Goal: Task Accomplishment & Management: Manage account settings

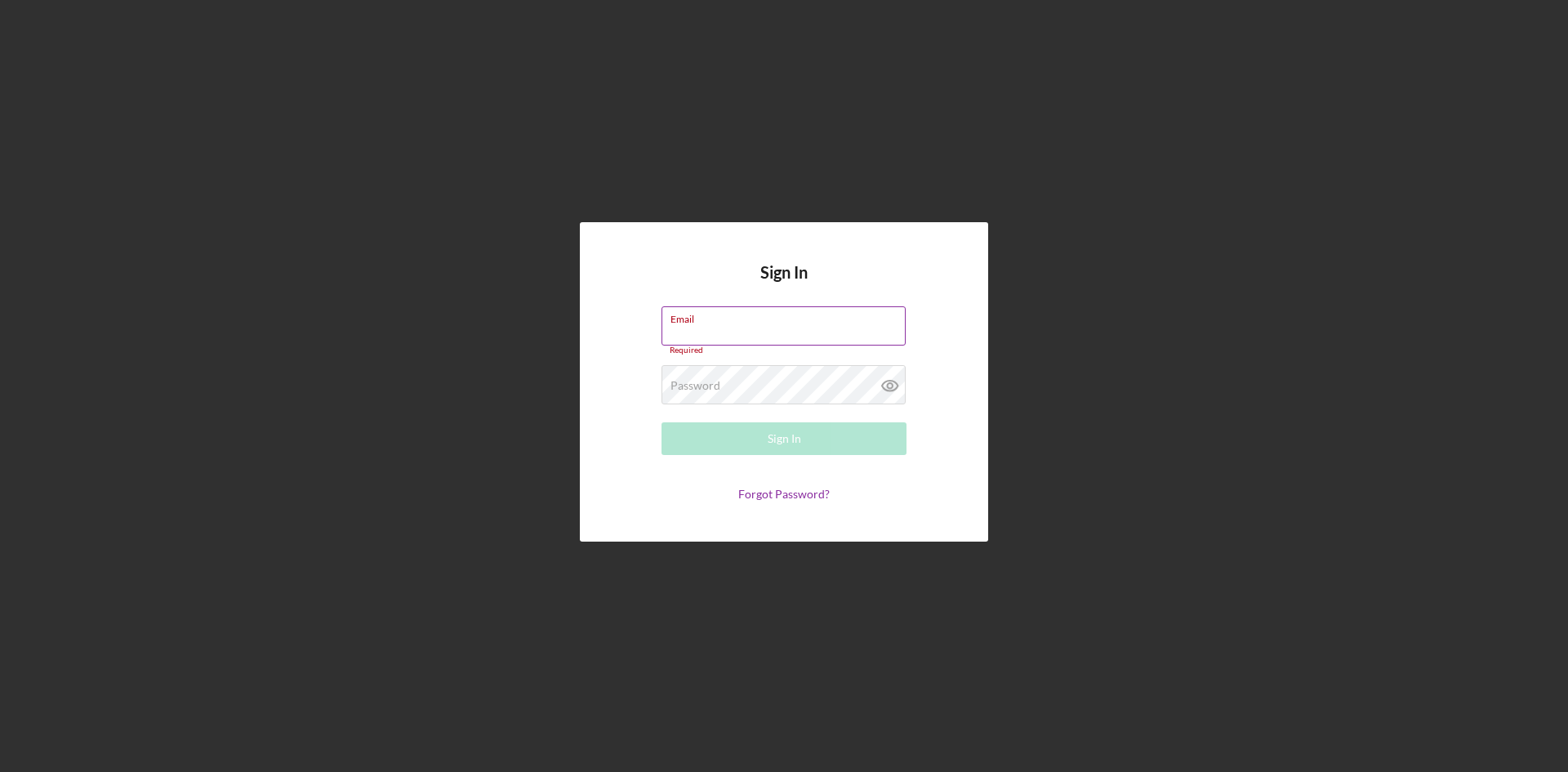
click at [786, 318] on label "Email" at bounding box center [788, 316] width 235 height 18
click at [786, 318] on input "Email" at bounding box center [783, 325] width 244 height 39
type input "[EMAIL_ADDRESS][DOMAIN_NAME]"
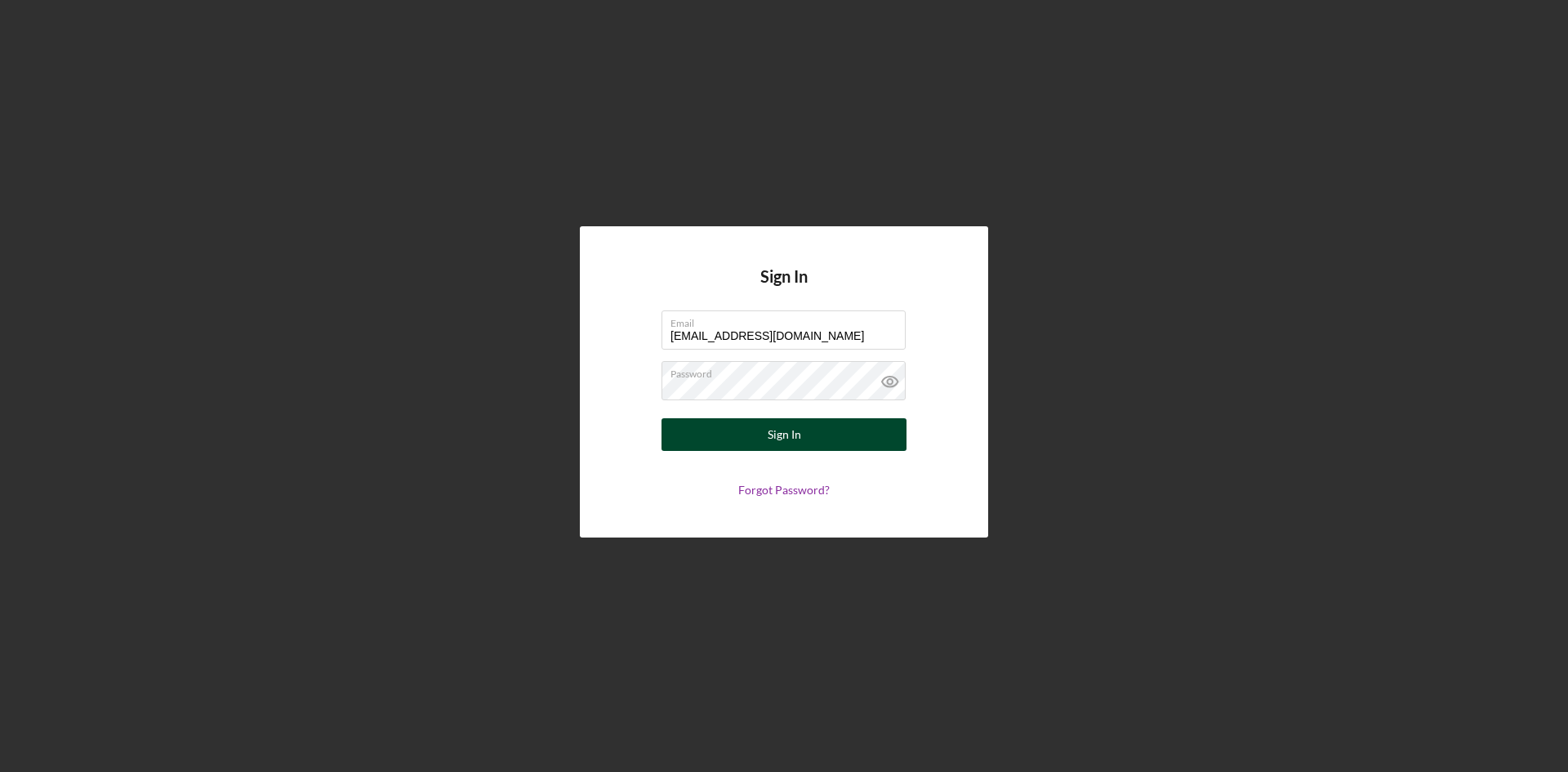
click at [781, 435] on div "Sign In" at bounding box center [784, 434] width 33 height 33
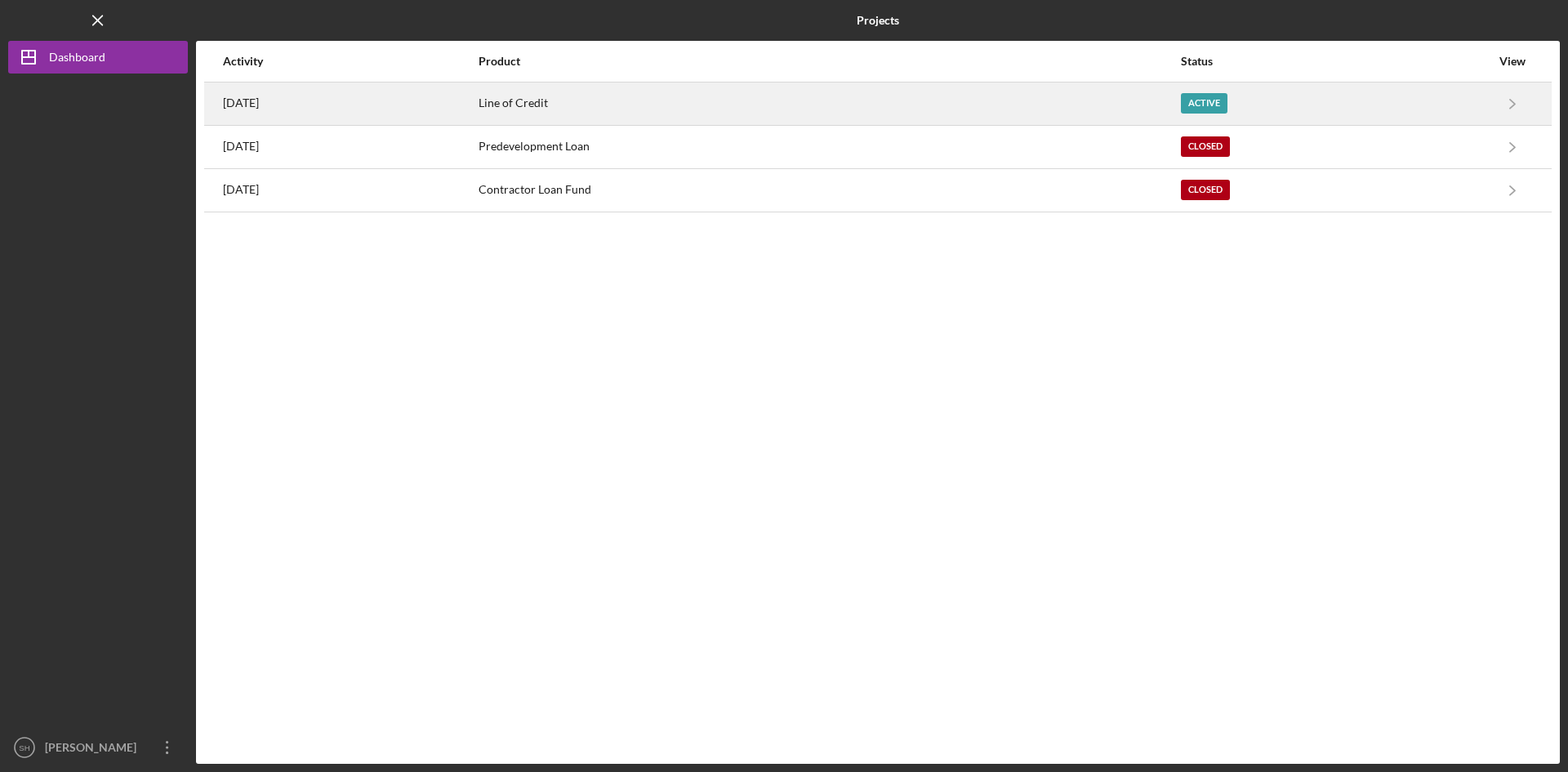
click at [251, 102] on time "[DATE]" at bounding box center [241, 103] width 36 height 13
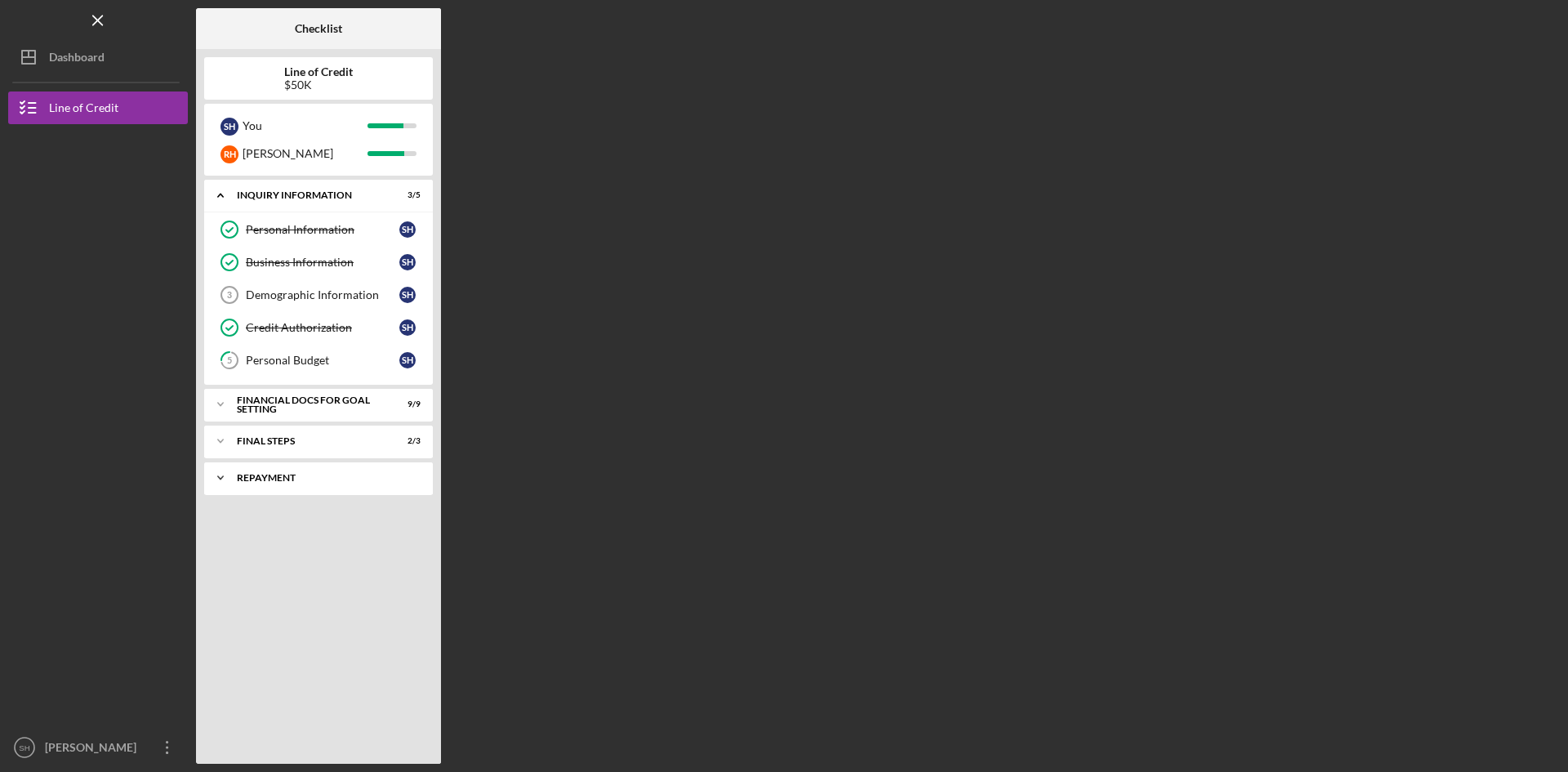
click at [276, 475] on div "Repayment" at bounding box center [324, 478] width 176 height 9
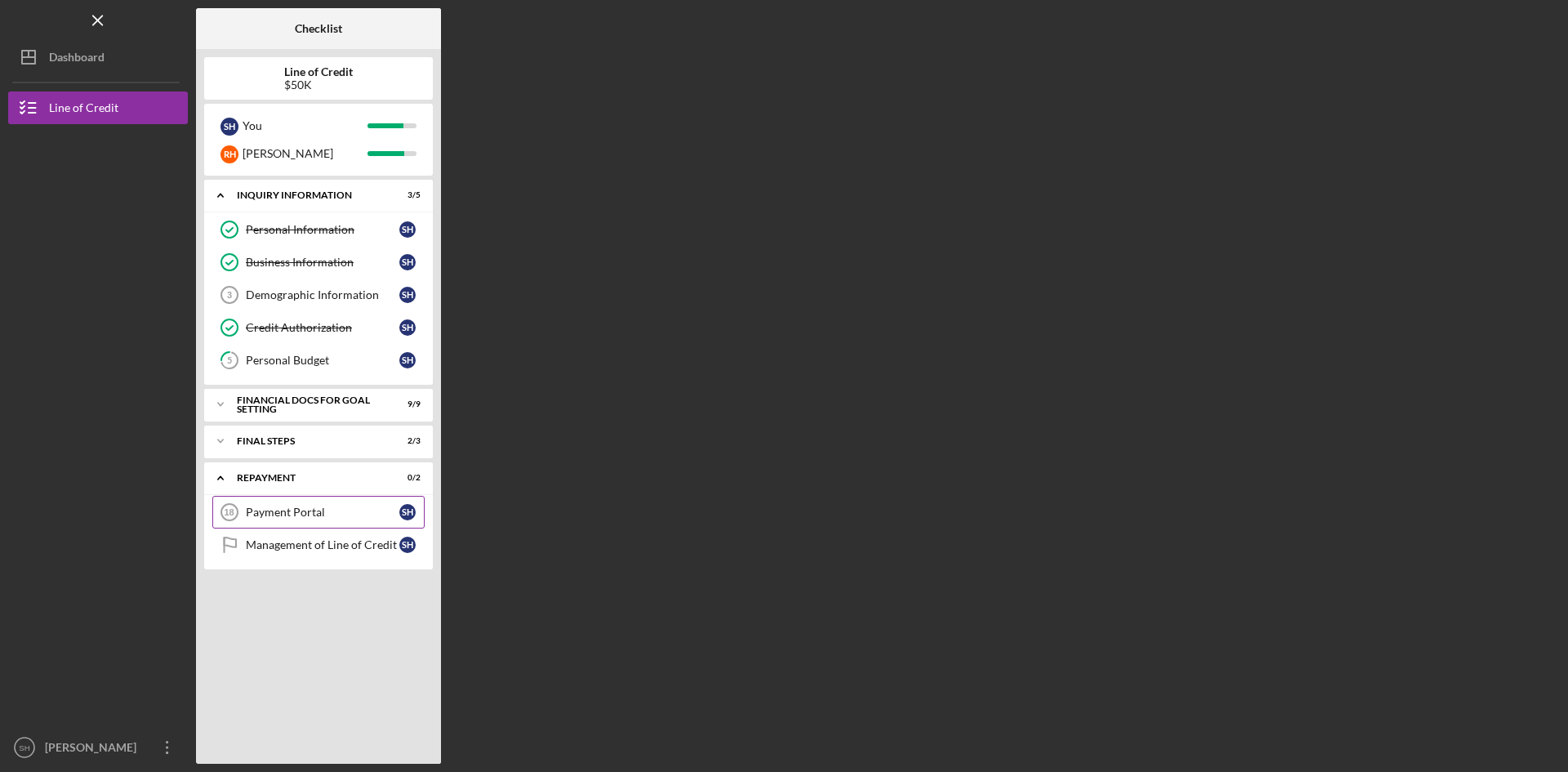
click at [316, 505] on link "Payment Portal 18 Payment Portal S H" at bounding box center [318, 512] width 212 height 33
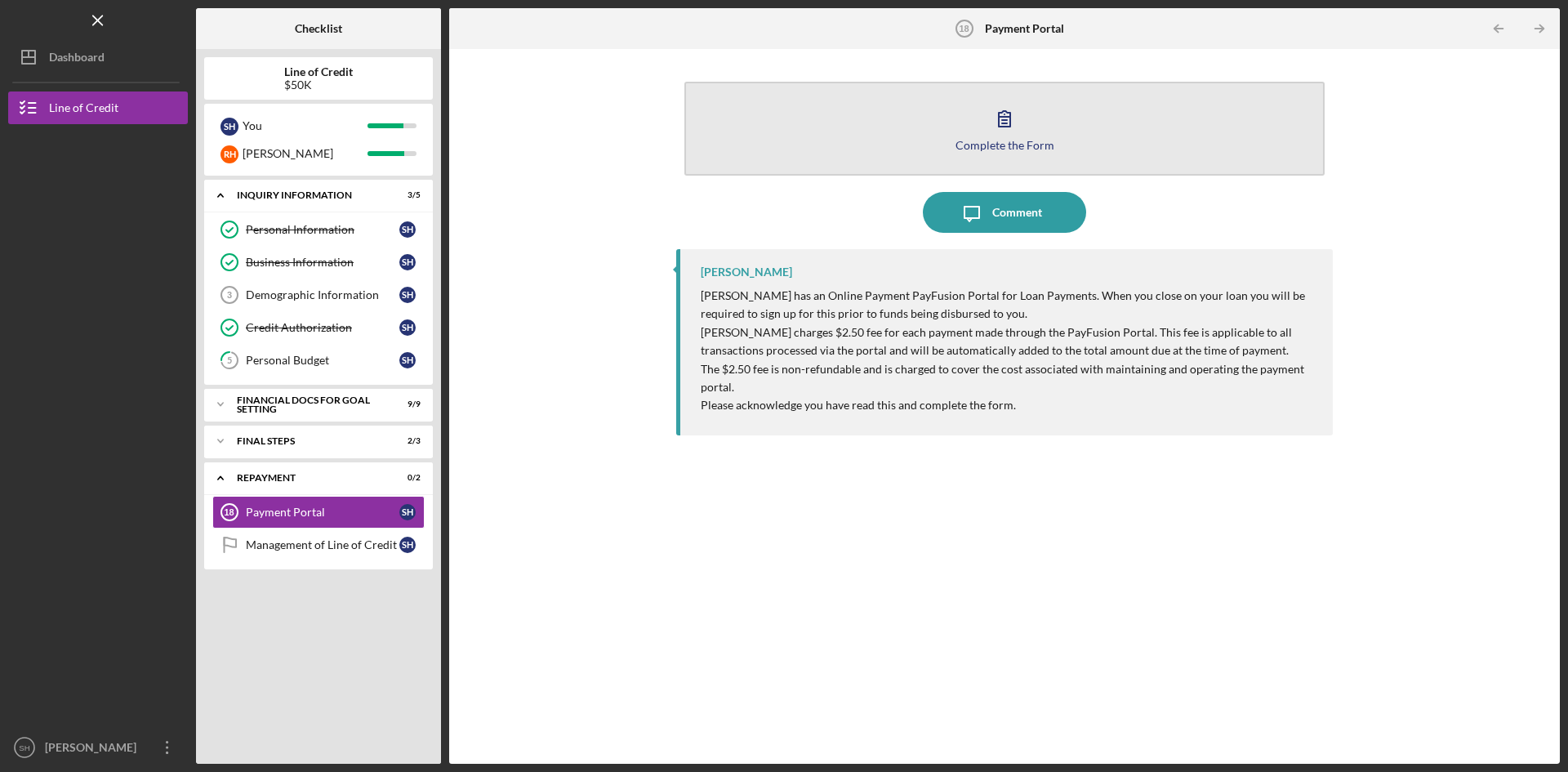
click at [988, 127] on icon "button" at bounding box center [1003, 118] width 41 height 41
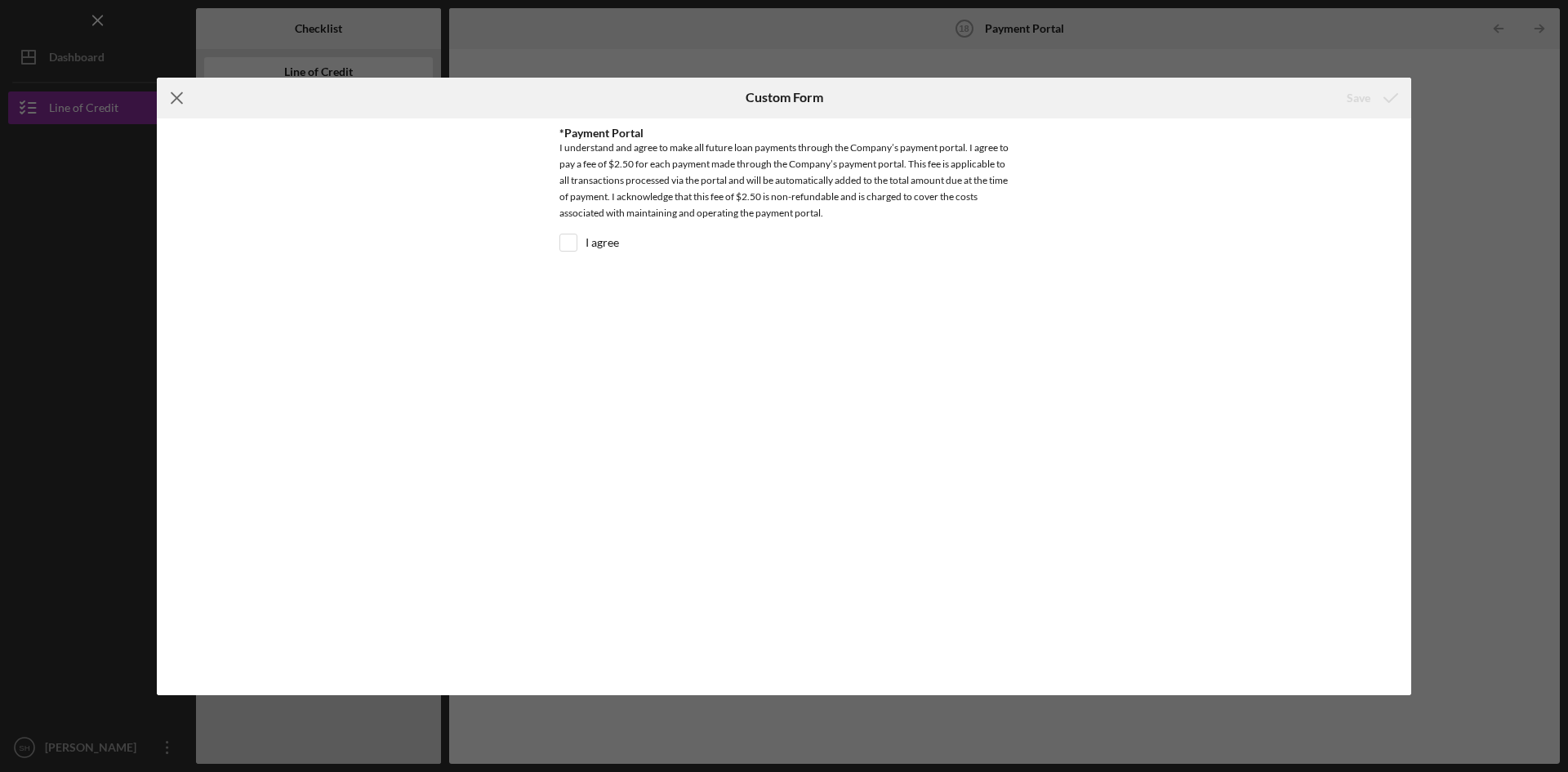
click at [184, 102] on icon "Icon/Menu Close" at bounding box center [177, 97] width 41 height 41
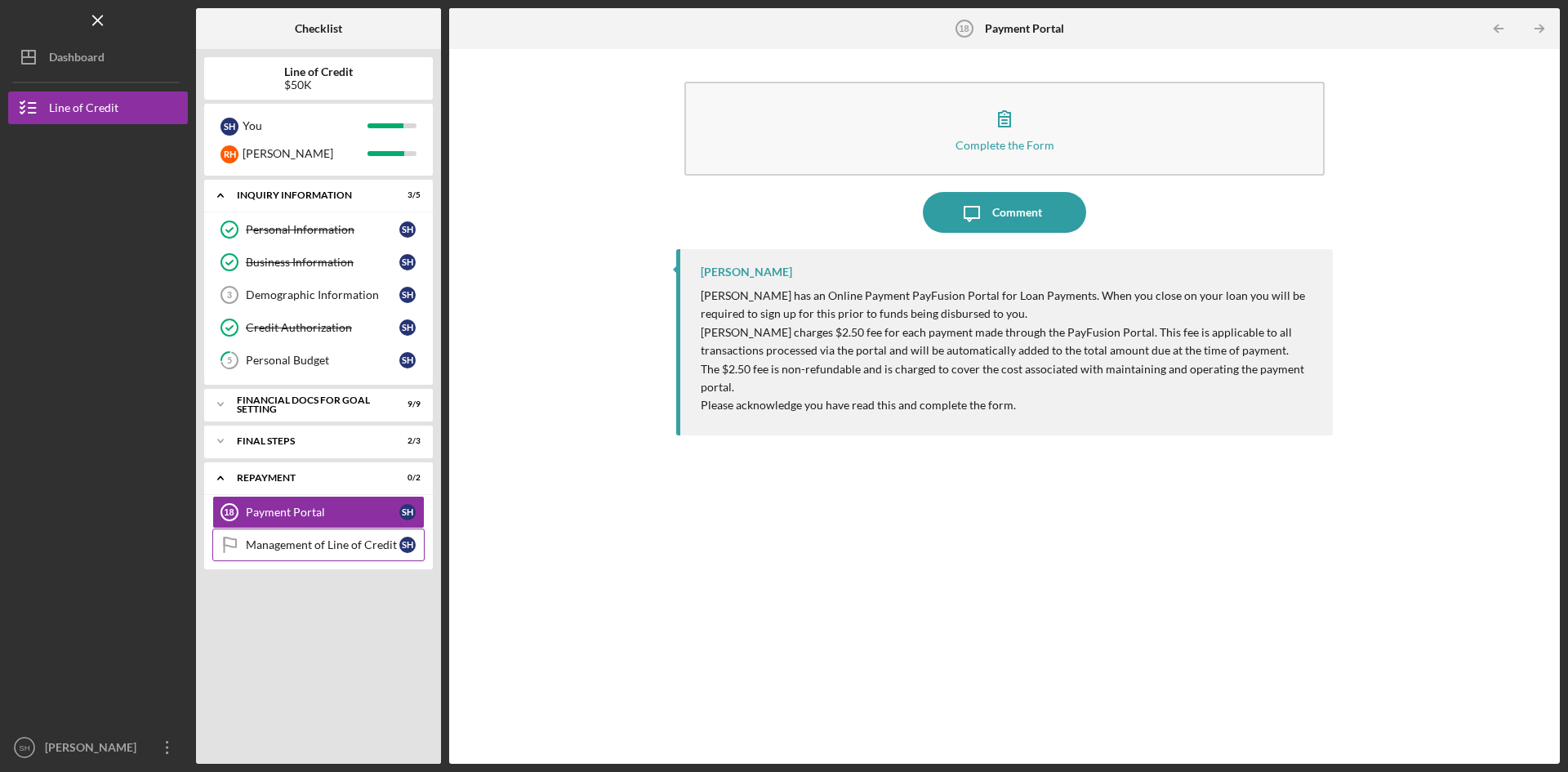
click at [354, 542] on div "Management of Line of Credit" at bounding box center [322, 545] width 153 height 13
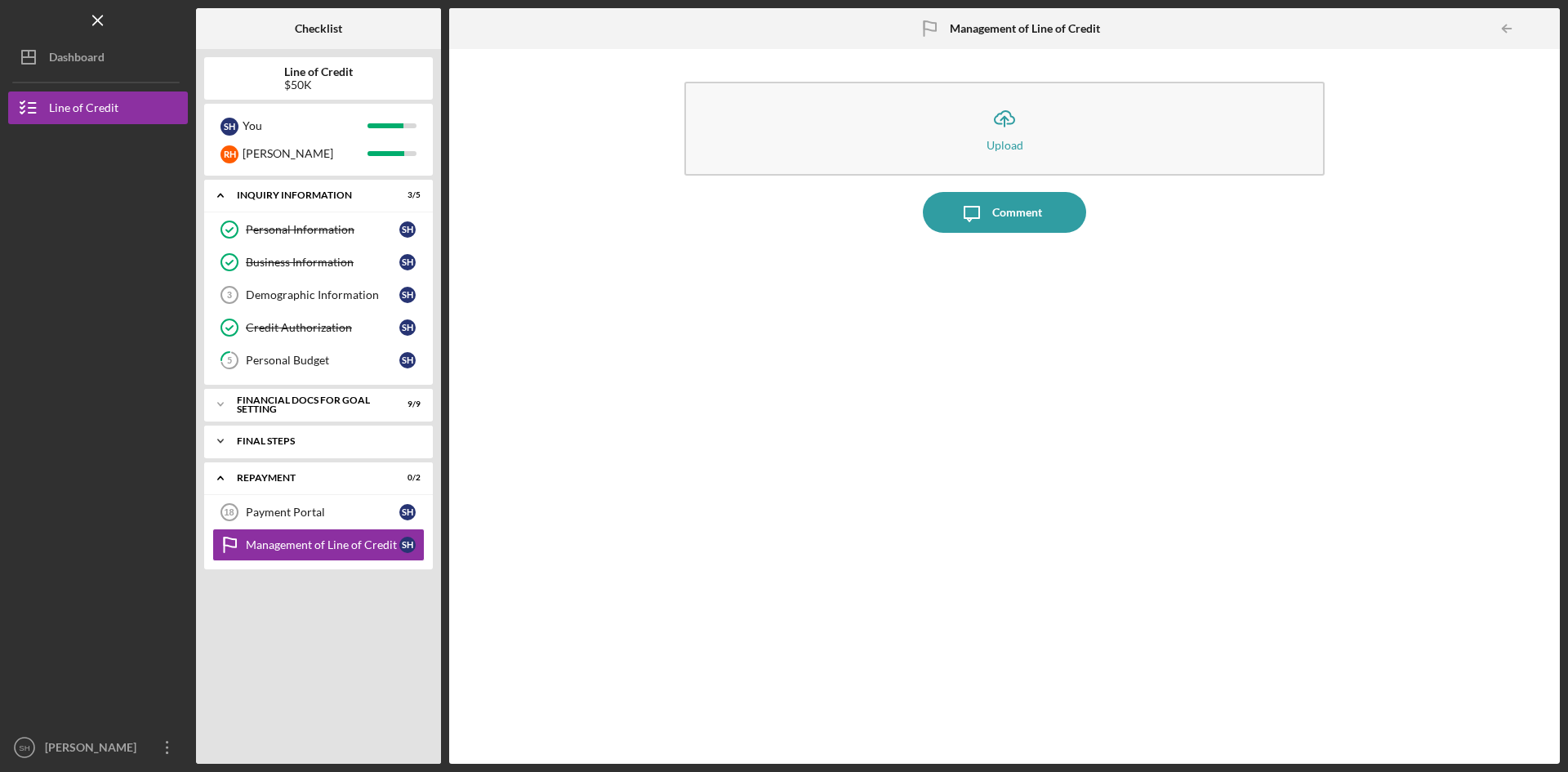
click at [397, 441] on div "FINAL STEPS" at bounding box center [324, 441] width 176 height 9
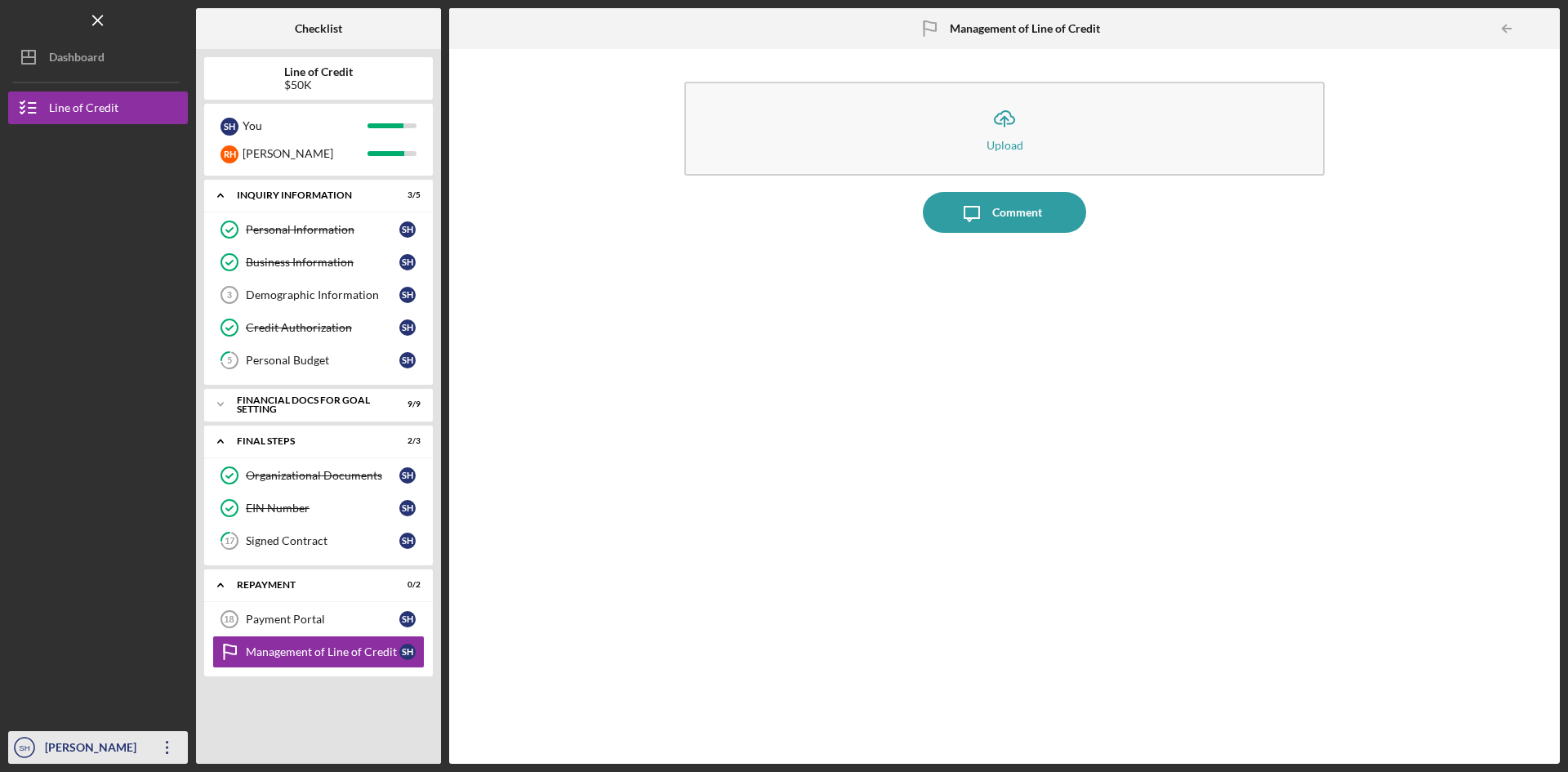
click at [89, 752] on div "[PERSON_NAME]" at bounding box center [94, 749] width 106 height 37
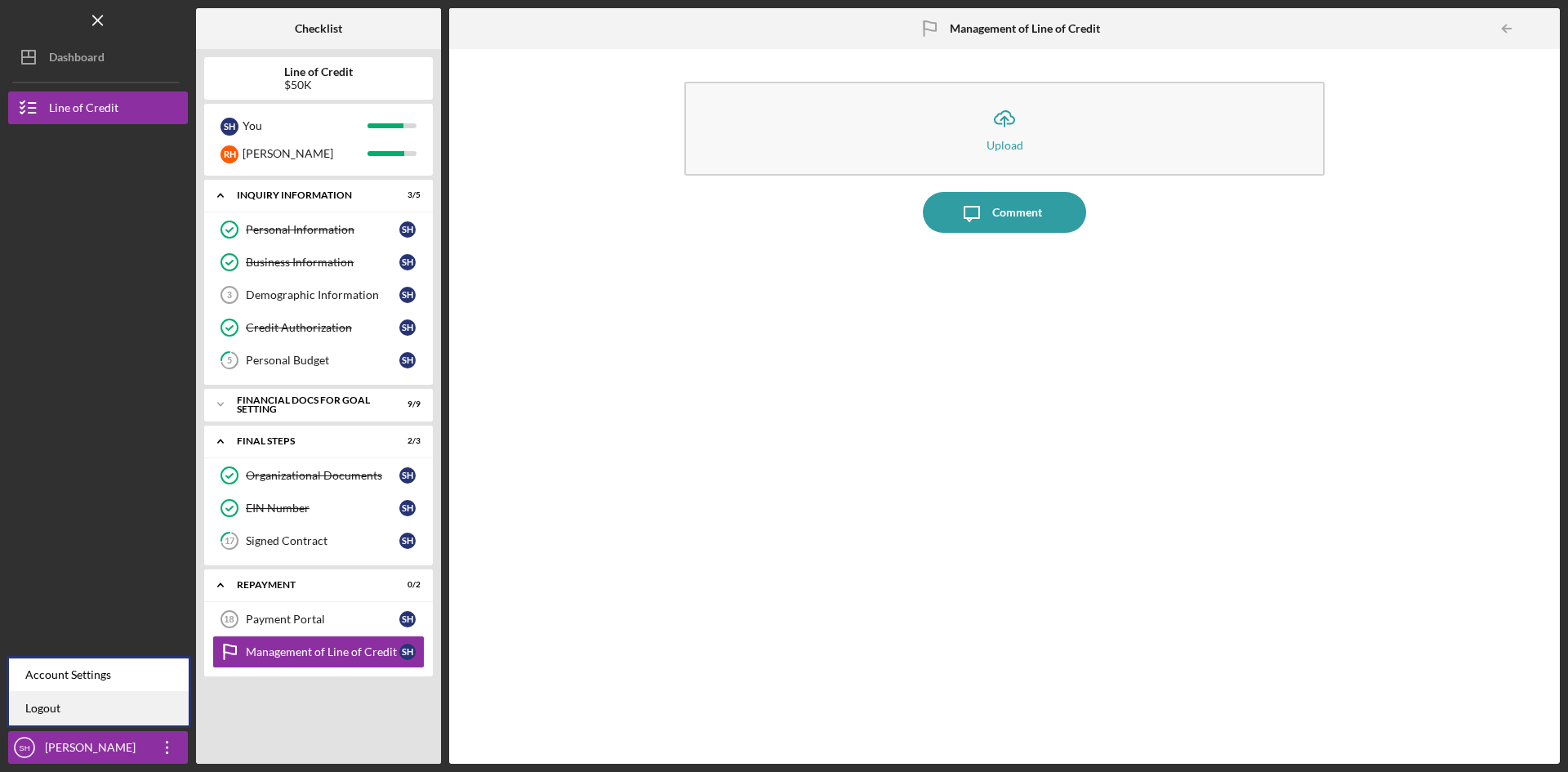
click at [46, 711] on link "Logout" at bounding box center [98, 708] width 180 height 33
